Goal: Check status: Check status

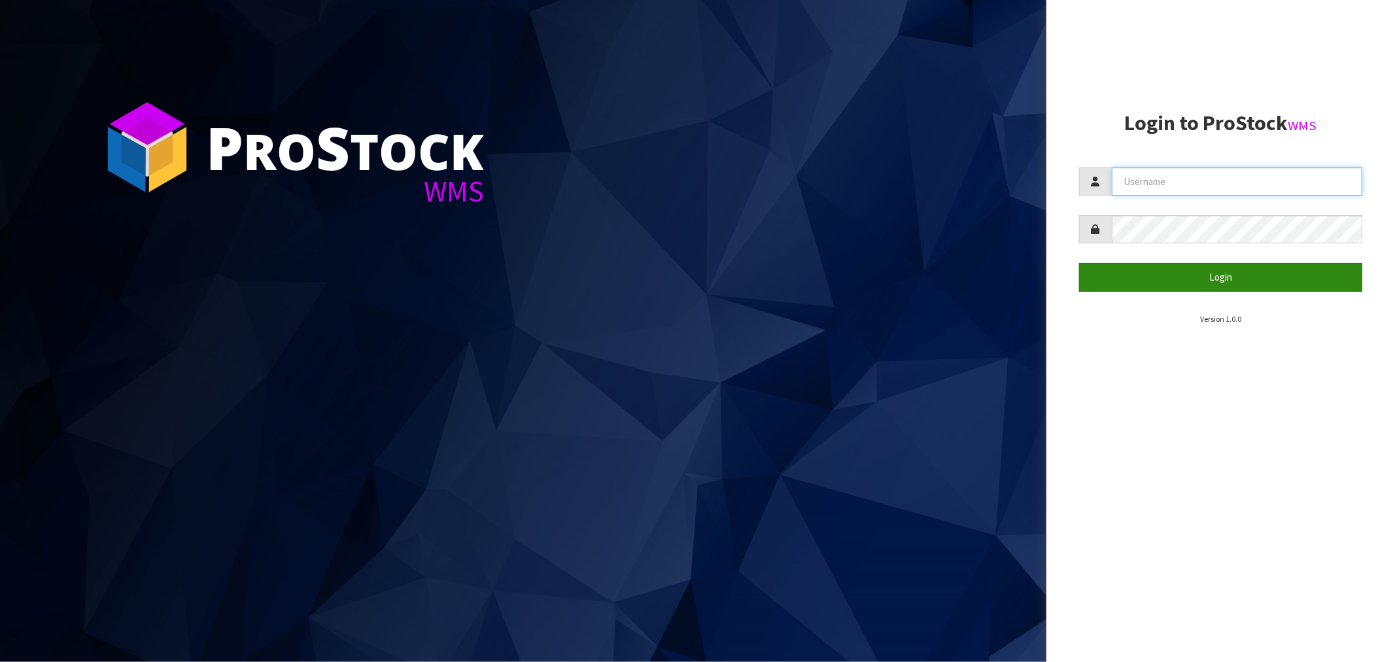
type input "Salehaben@cwl.co.nz"
click at [1212, 289] on button "Login" at bounding box center [1220, 277] width 283 height 28
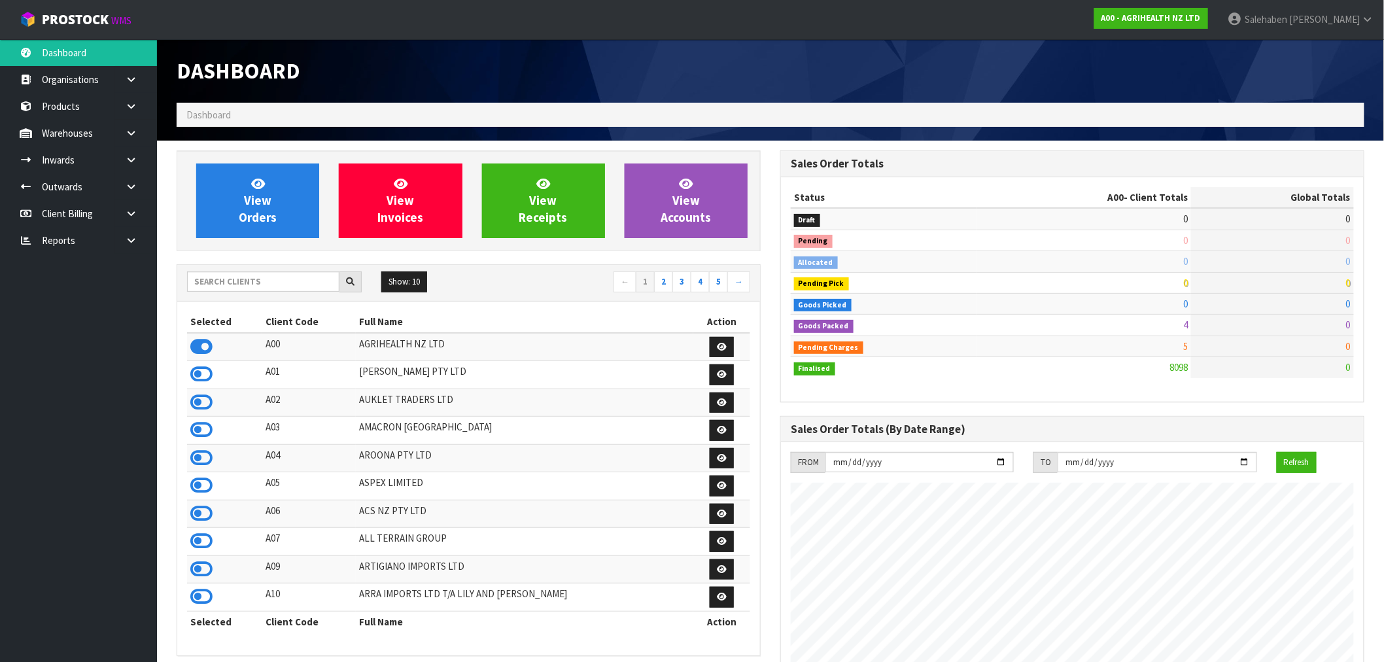
scroll to position [991, 604]
click at [226, 282] on input "text" at bounding box center [263, 281] width 152 height 20
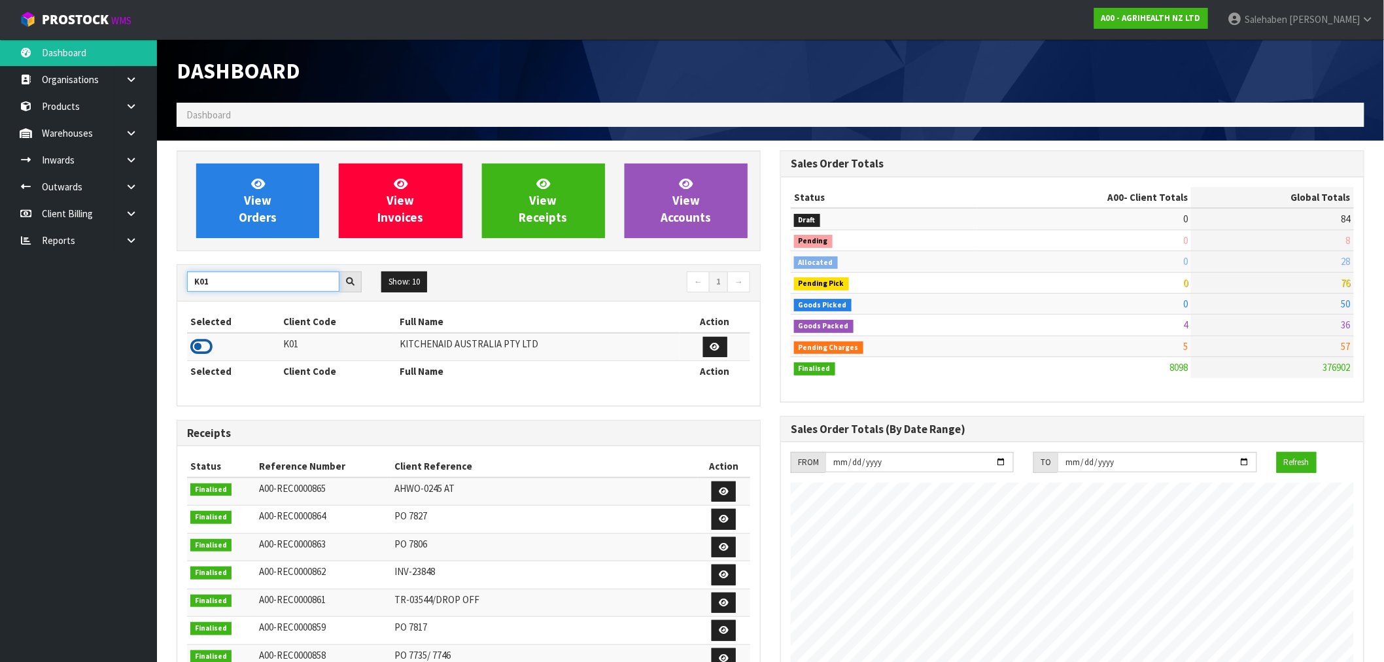
type input "K01"
click at [205, 349] on icon at bounding box center [201, 347] width 22 height 20
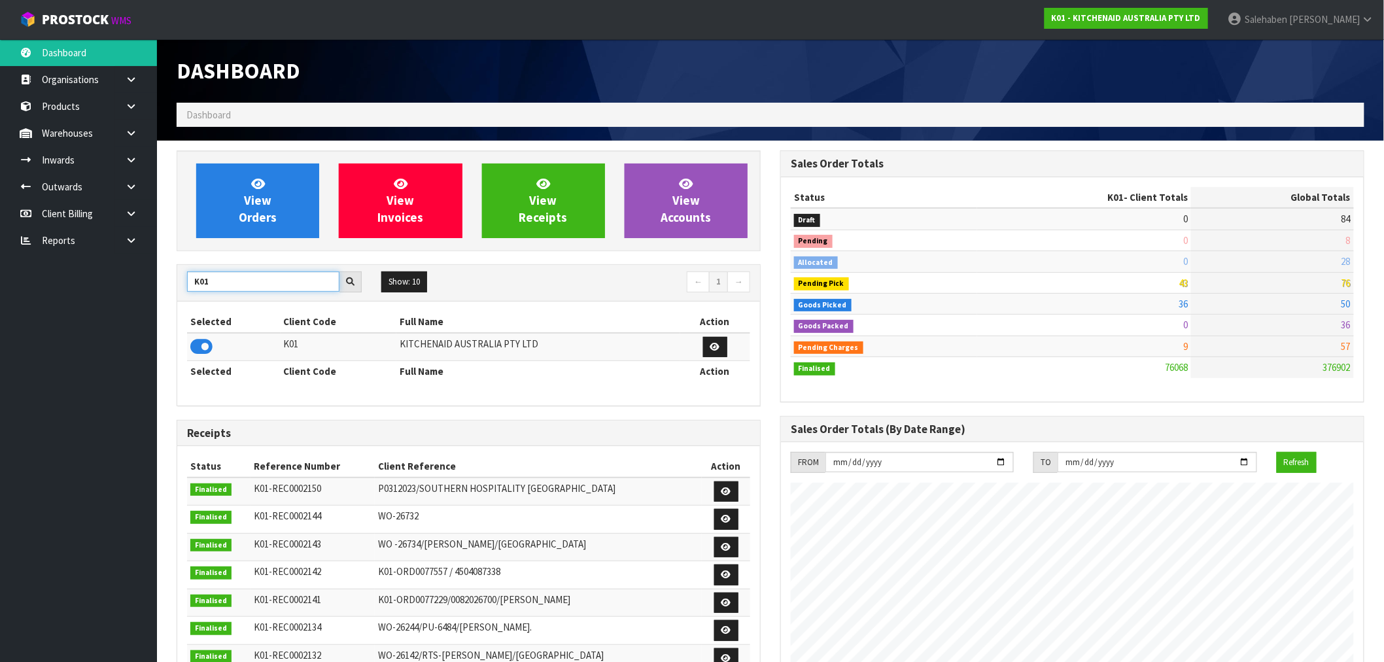
drag, startPoint x: 222, startPoint y: 282, endPoint x: 174, endPoint y: 298, distance: 51.1
click at [174, 298] on div "View Orders View Invoices View Receipts View Accounts K01 Show: 10 5 10 25 50 ←…" at bounding box center [469, 533] width 604 height 766
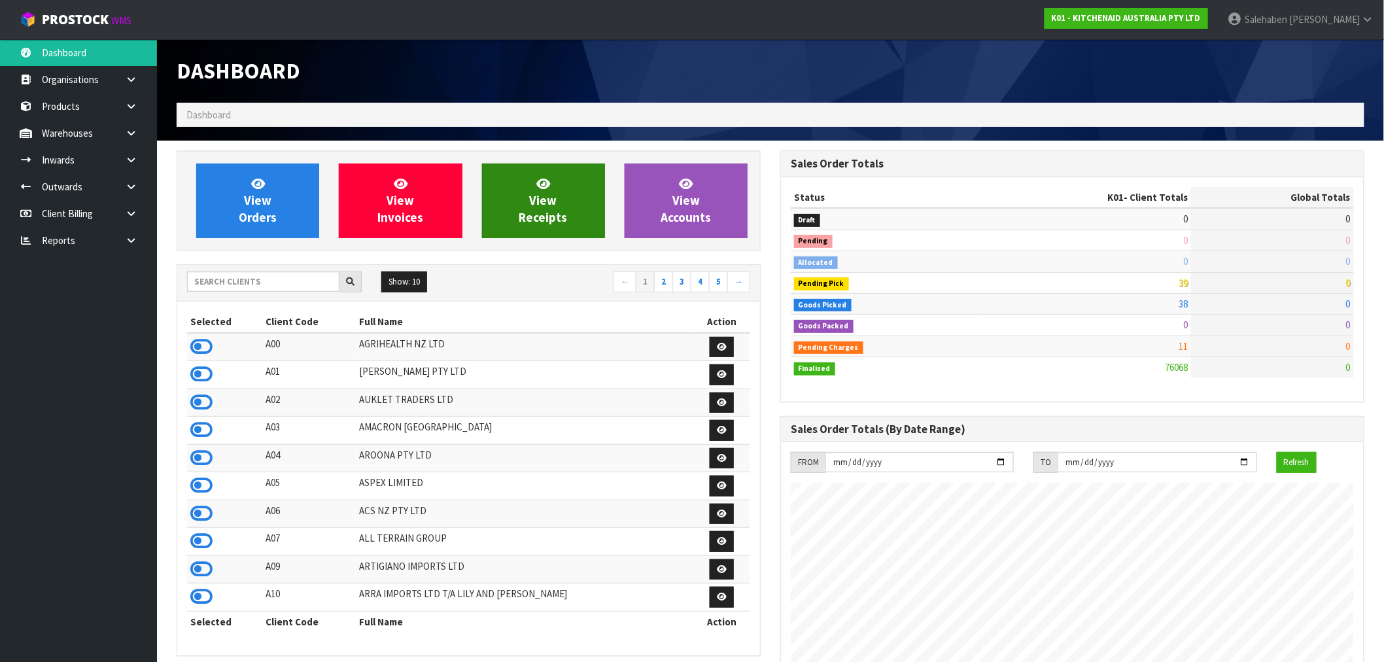
scroll to position [991, 604]
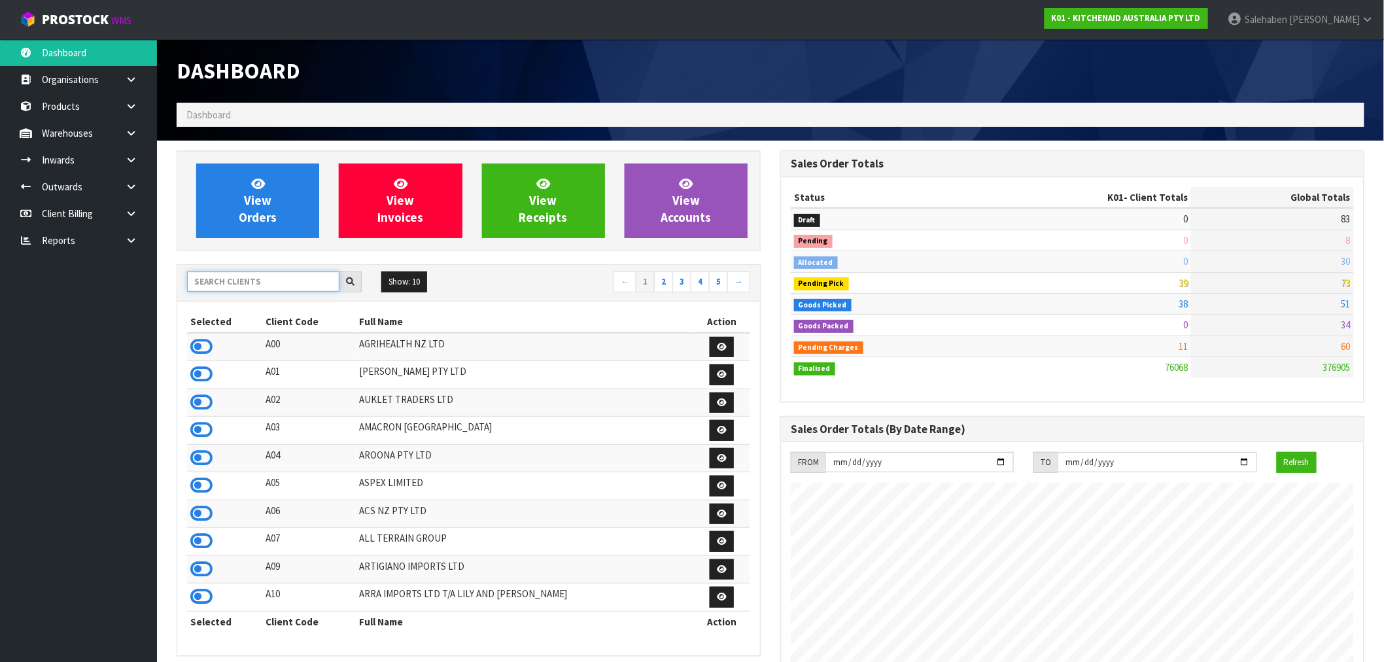
click at [264, 284] on input "text" at bounding box center [263, 281] width 152 height 20
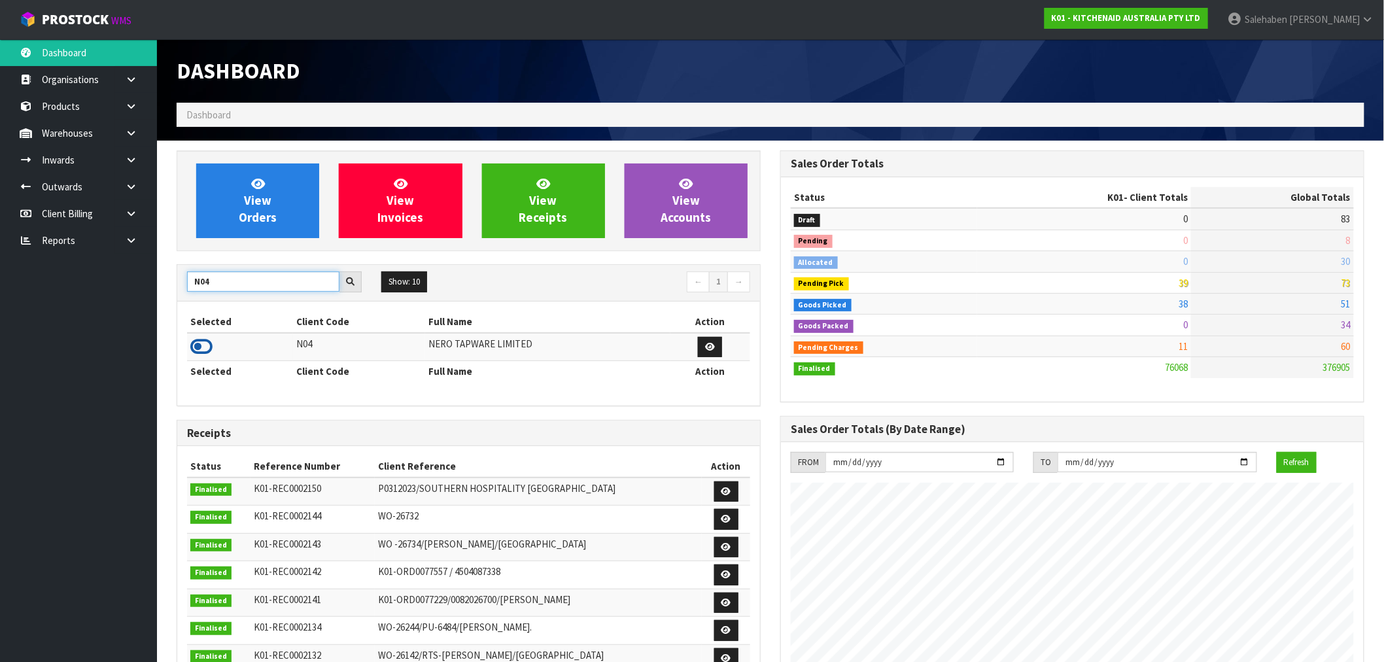
type input "N04"
click at [209, 344] on icon at bounding box center [201, 347] width 22 height 20
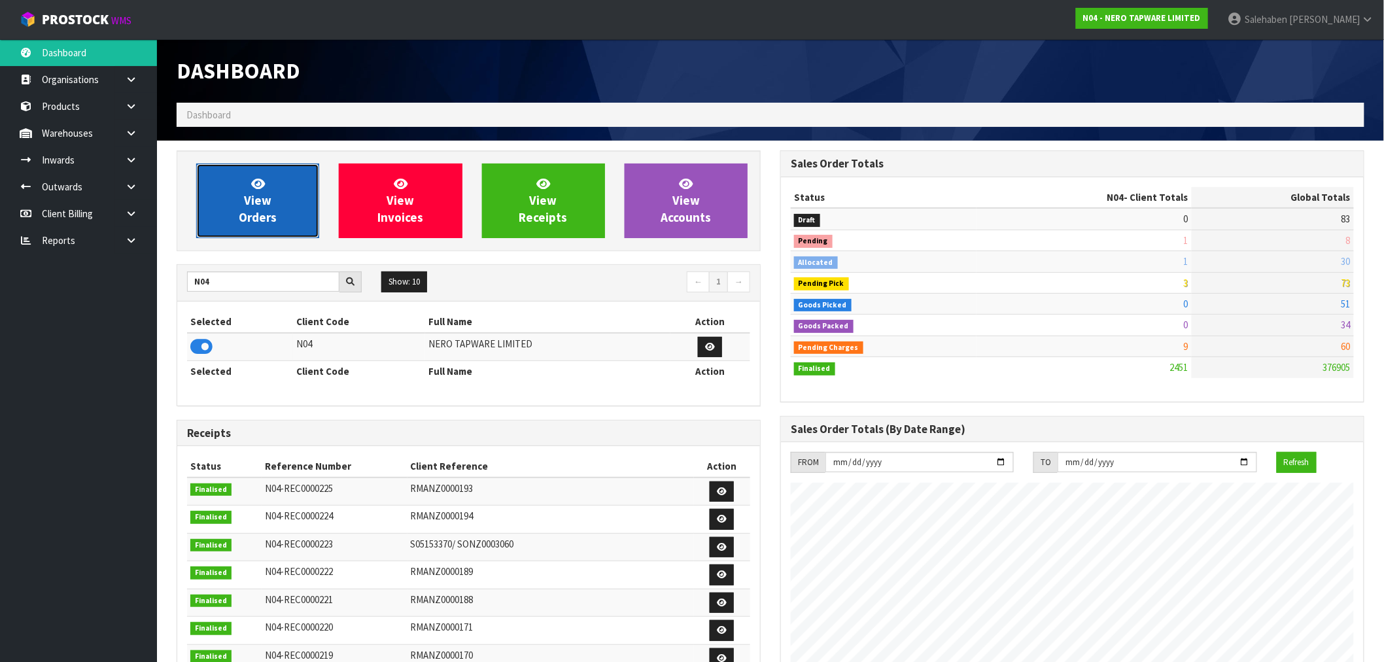
click at [224, 199] on link "View Orders" at bounding box center [257, 200] width 123 height 75
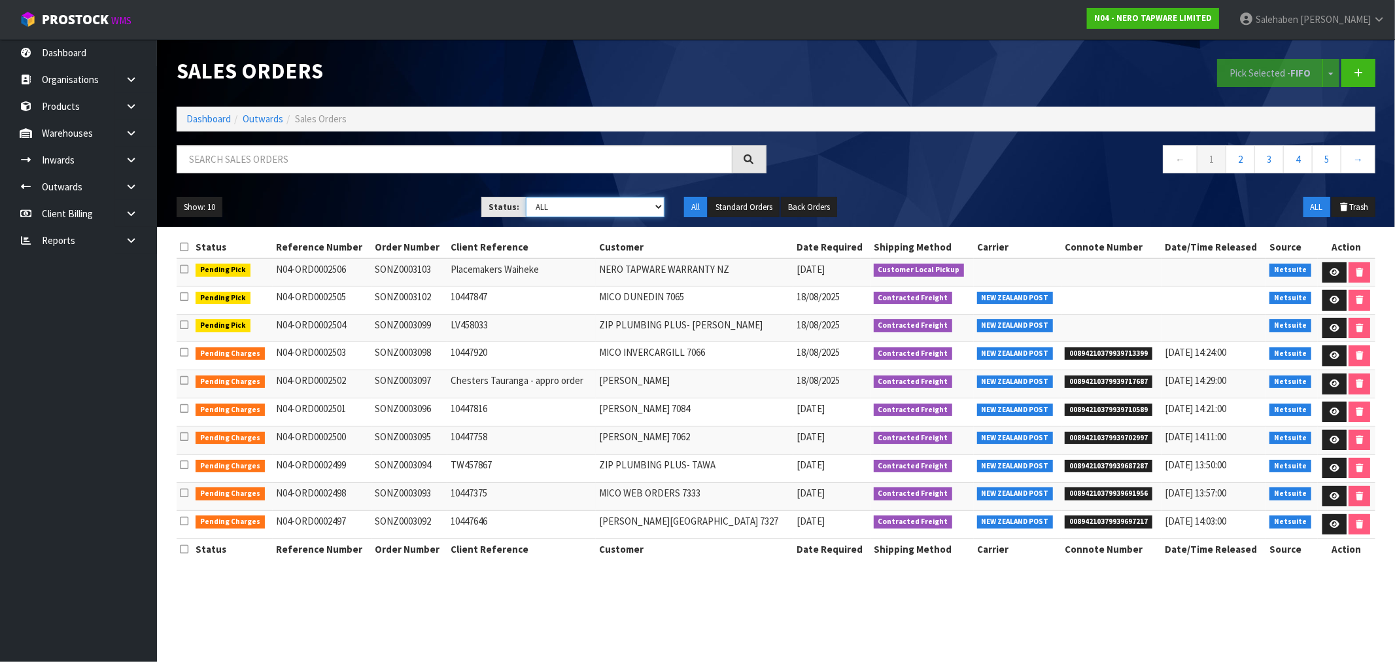
click at [594, 199] on select "Draft Pending Allocated Pending Pick Goods Picked Goods Packed Pending Charges …" at bounding box center [595, 207] width 139 height 20
select select "string:3"
click at [526, 197] on select "Draft Pending Allocated Pending Pick Goods Picked Goods Packed Pending Charges …" at bounding box center [595, 207] width 139 height 20
